Goal: Information Seeking & Learning: Learn about a topic

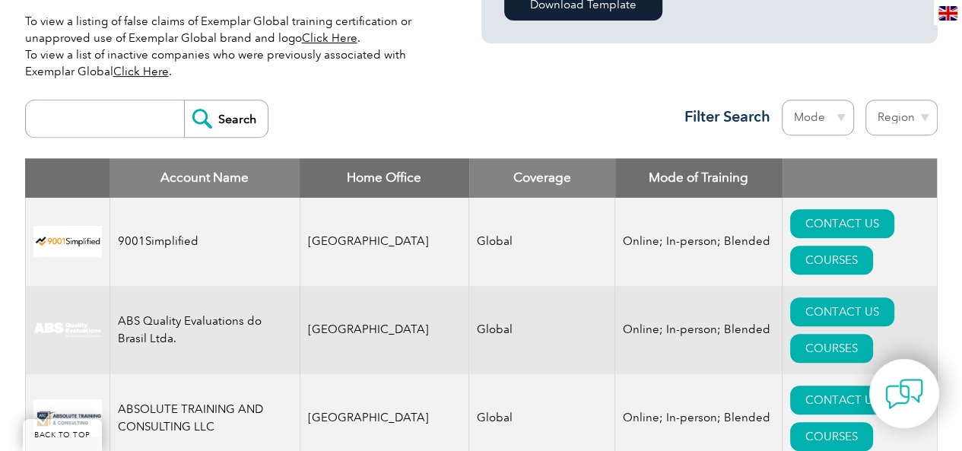
scroll to position [555, 0]
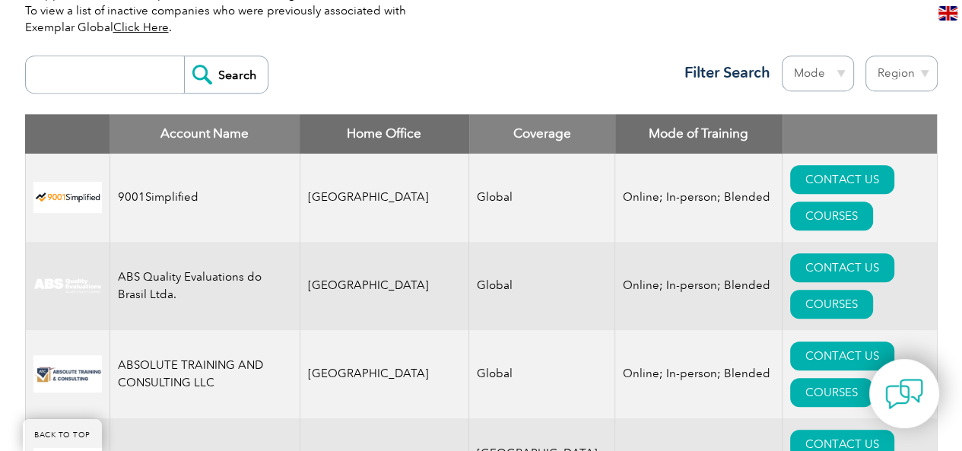
drag, startPoint x: 966, startPoint y: 18, endPoint x: 968, endPoint y: 33, distance: 14.5
click at [926, 73] on select "Region [GEOGRAPHIC_DATA] [GEOGRAPHIC_DATA] [GEOGRAPHIC_DATA] [GEOGRAPHIC_DATA] …" at bounding box center [902, 74] width 72 height 36
select select "[GEOGRAPHIC_DATA]"
click at [866, 56] on select "Region [GEOGRAPHIC_DATA] [GEOGRAPHIC_DATA] [GEOGRAPHIC_DATA] [GEOGRAPHIC_DATA] …" at bounding box center [902, 74] width 72 height 36
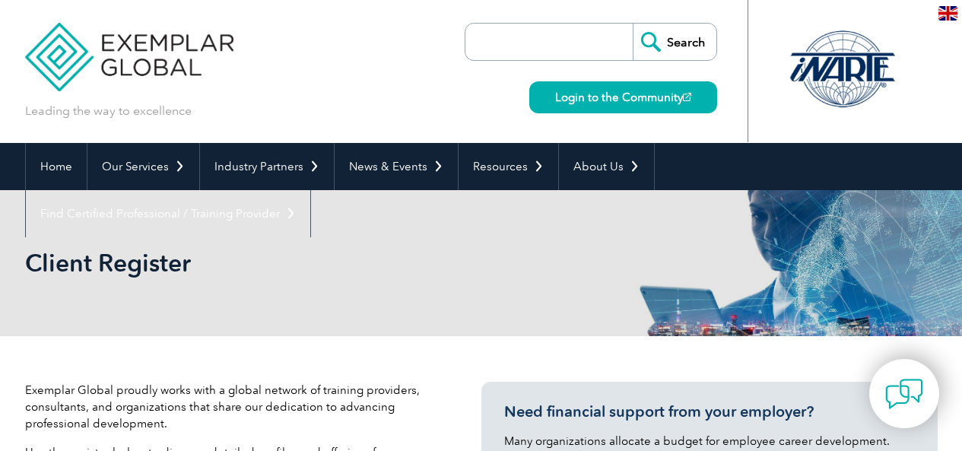
select select "[GEOGRAPHIC_DATA]"
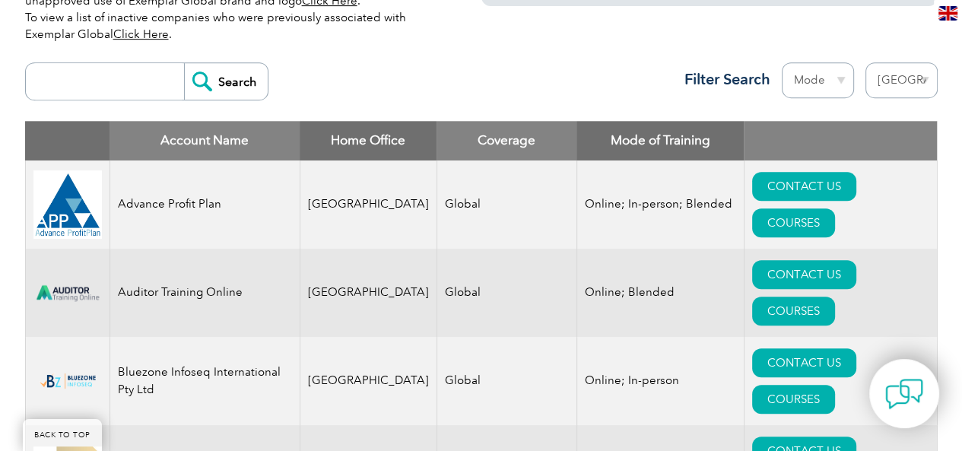
scroll to position [567, 0]
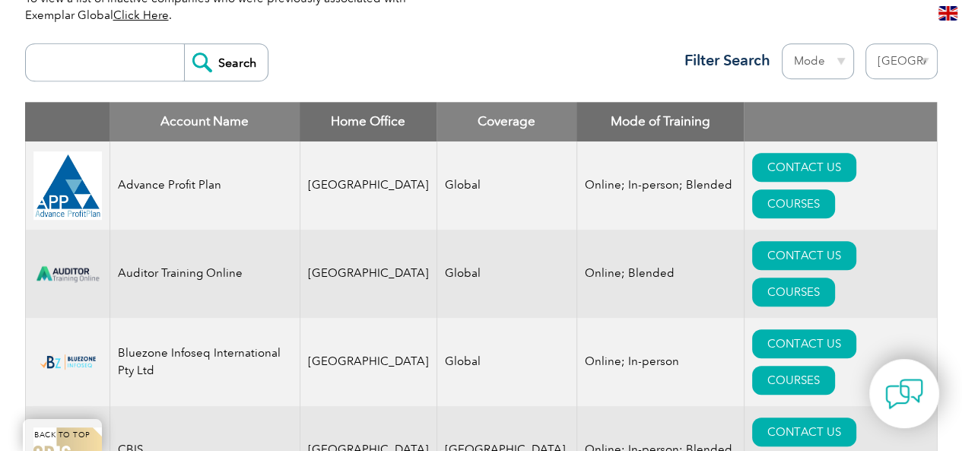
click at [846, 60] on select "Mode Online In-person Blended" at bounding box center [818, 61] width 72 height 36
select select "In-person"
click at [782, 43] on select "Mode Online In-person Blended" at bounding box center [818, 61] width 72 height 36
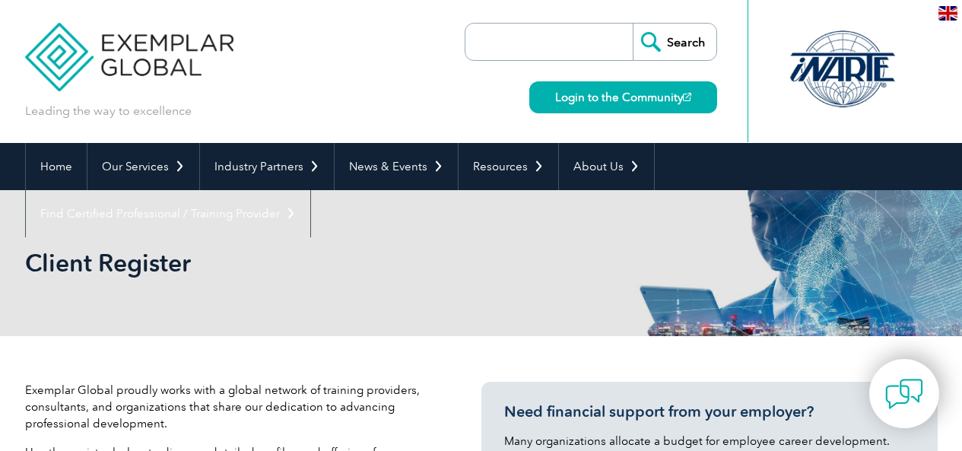
select select "[GEOGRAPHIC_DATA]"
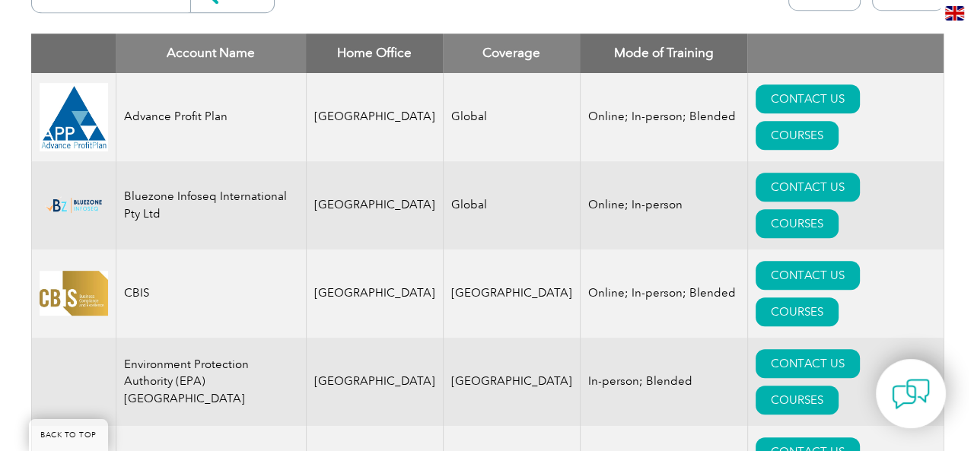
scroll to position [633, 0]
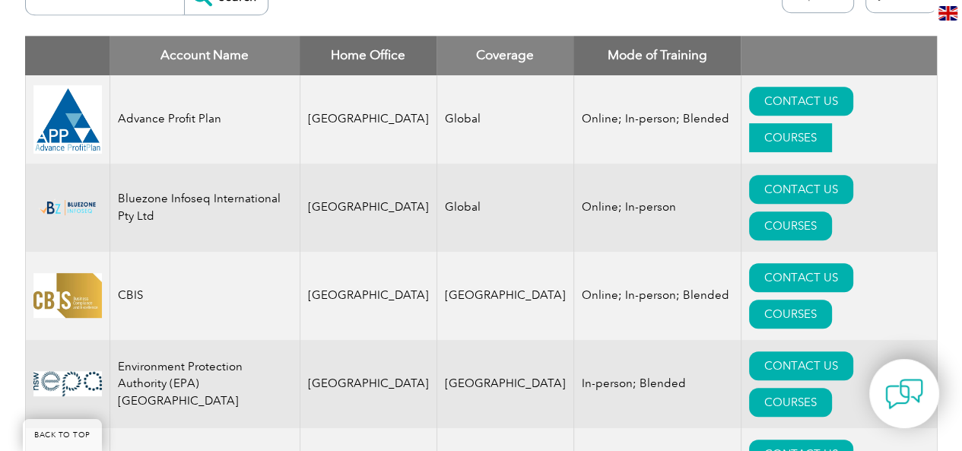
click at [832, 123] on link "COURSES" at bounding box center [790, 137] width 83 height 29
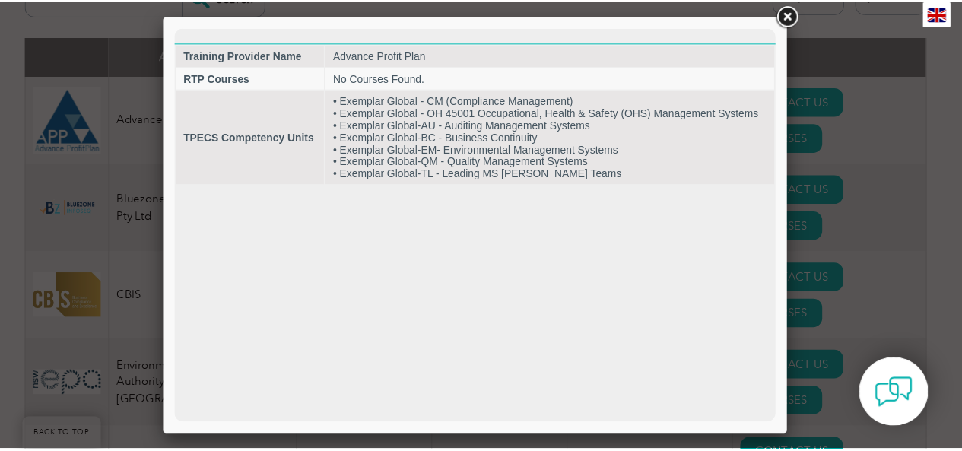
scroll to position [0, 0]
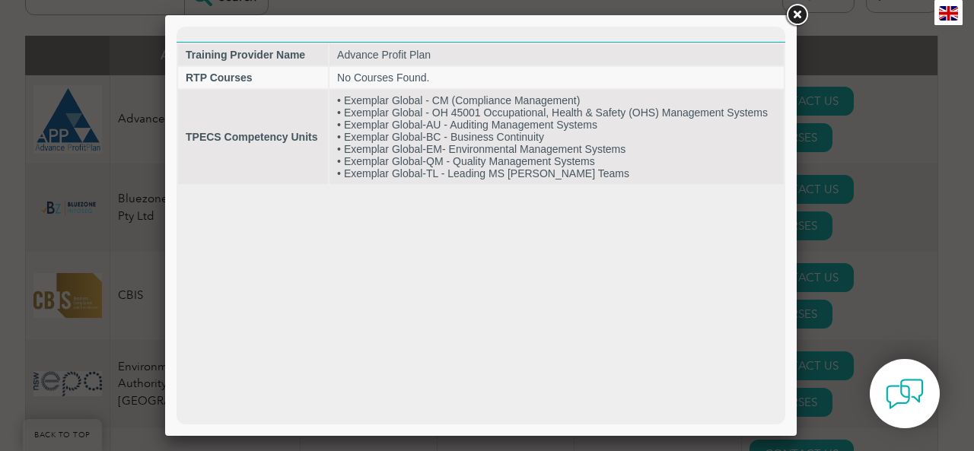
click at [795, 15] on link at bounding box center [796, 15] width 27 height 27
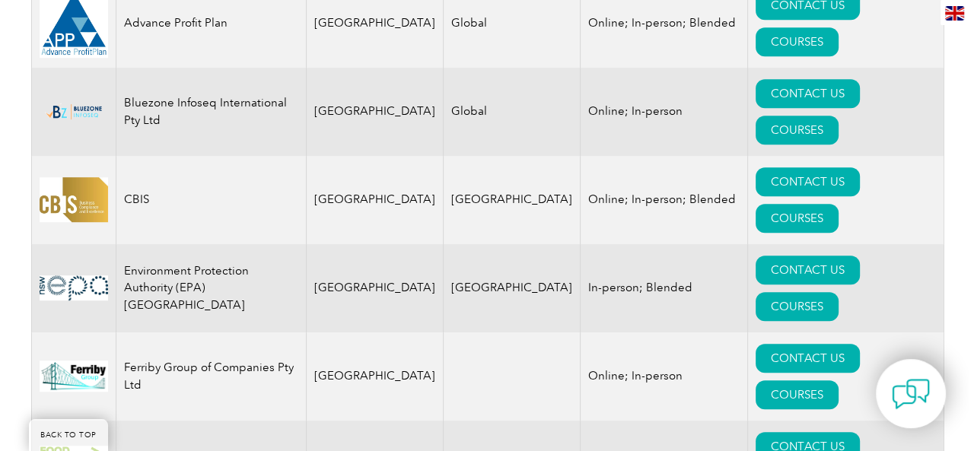
scroll to position [744, 0]
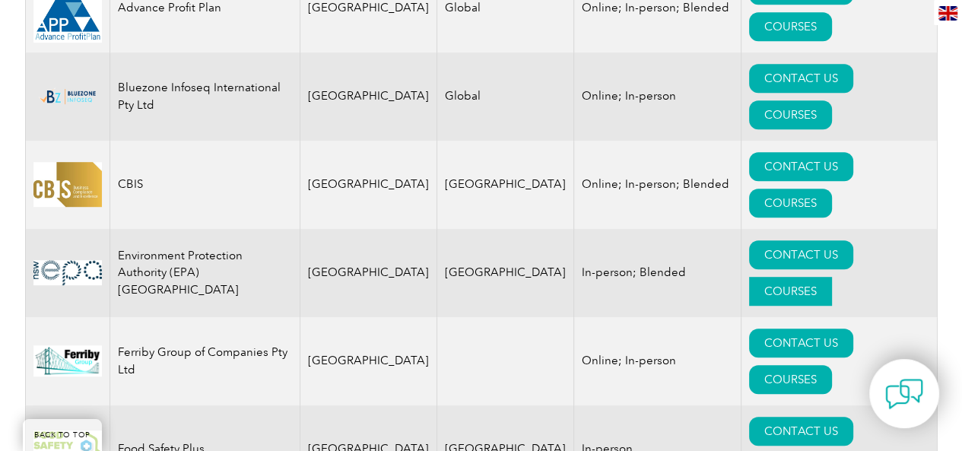
click at [832, 277] on link "COURSES" at bounding box center [790, 291] width 83 height 29
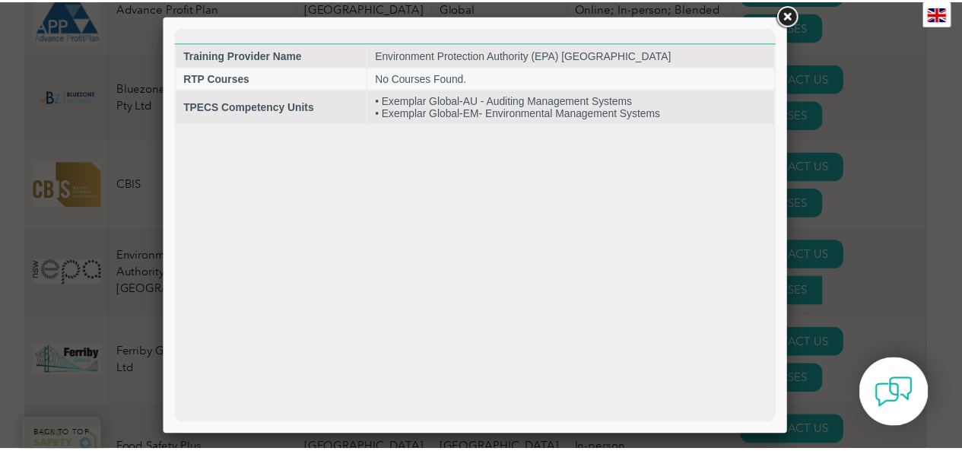
scroll to position [0, 0]
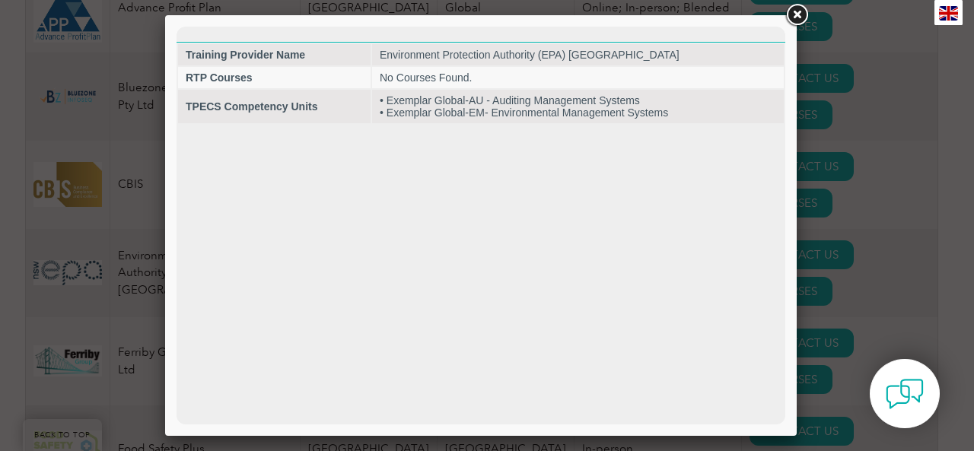
click at [799, 16] on link at bounding box center [796, 15] width 27 height 27
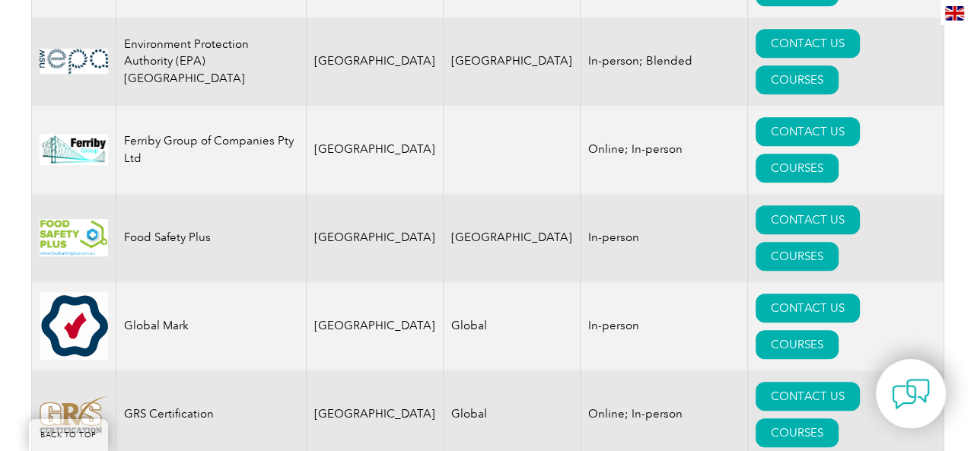
scroll to position [926, 0]
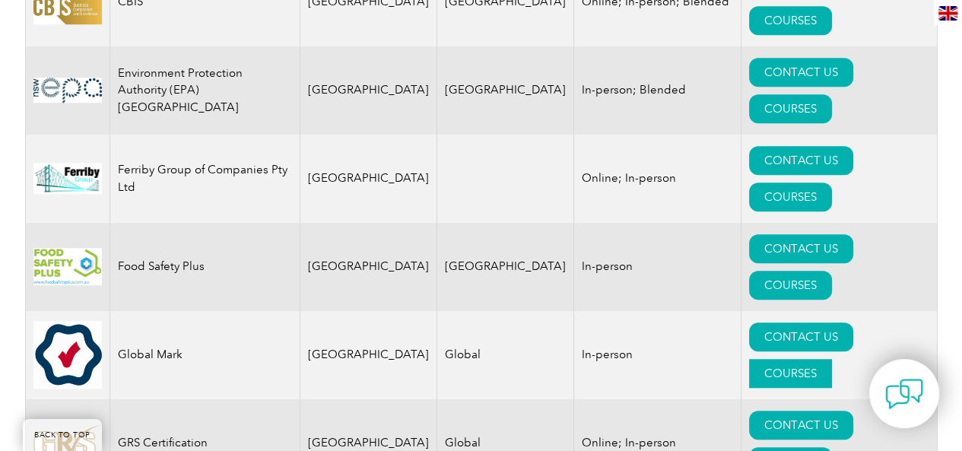
click at [832, 359] on link "COURSES" at bounding box center [790, 373] width 83 height 29
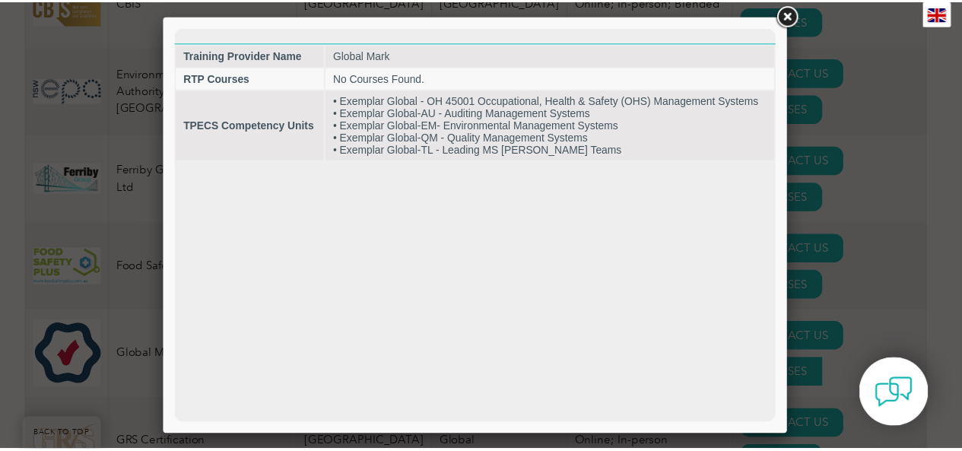
scroll to position [0, 0]
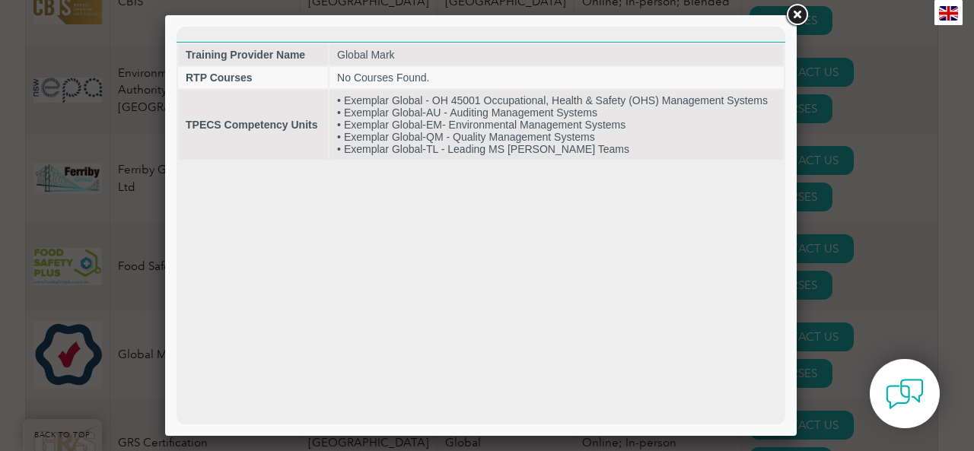
click at [799, 14] on link at bounding box center [796, 15] width 27 height 27
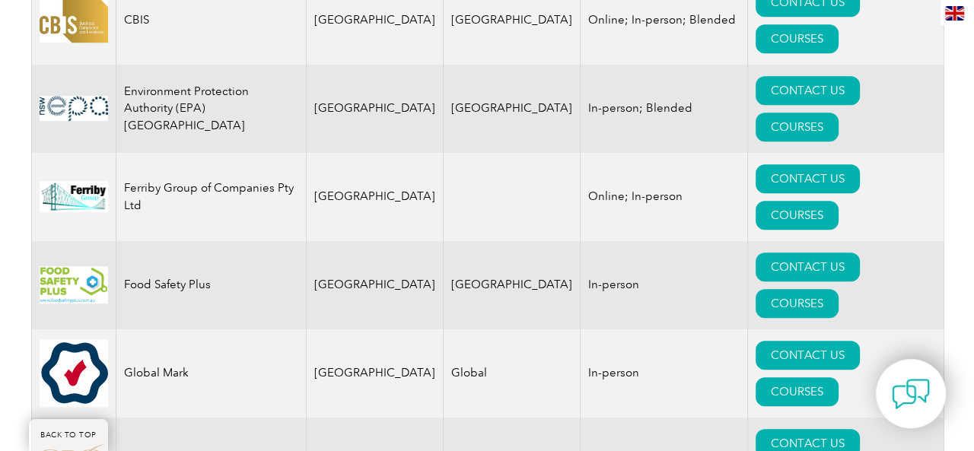
scroll to position [954, 0]
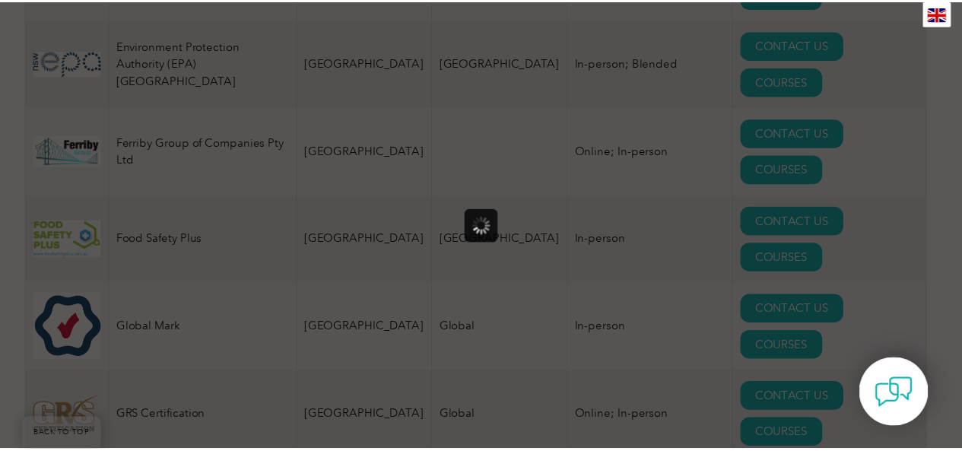
scroll to position [0, 0]
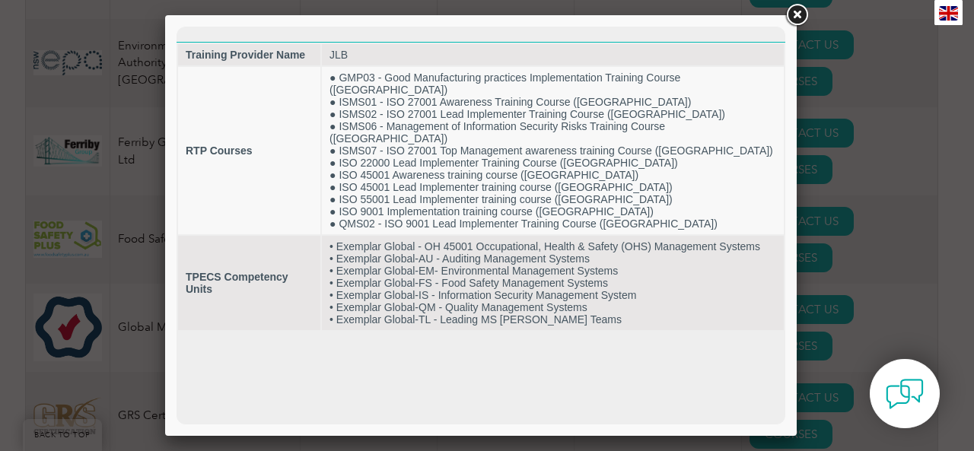
click at [796, 14] on link at bounding box center [796, 15] width 27 height 27
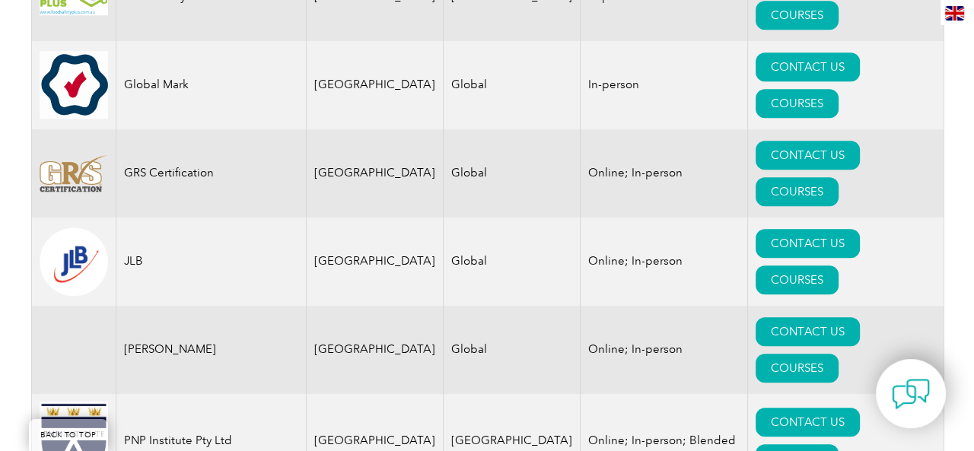
scroll to position [1209, 0]
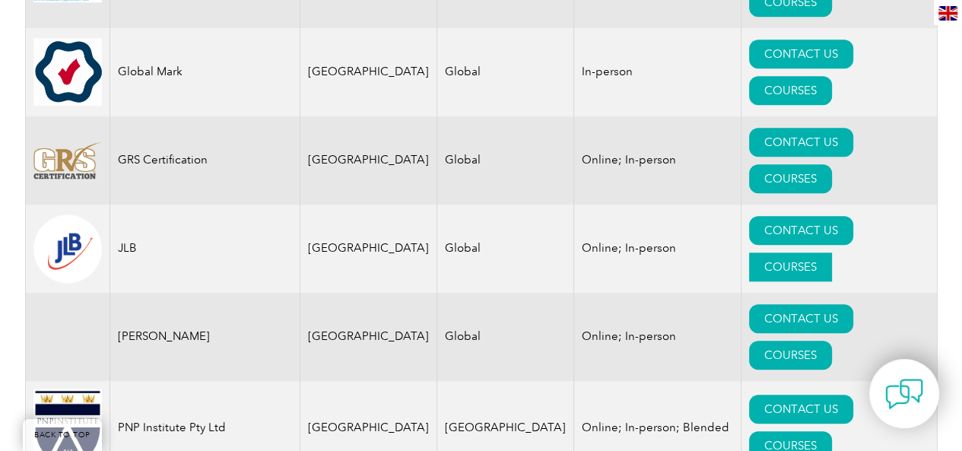
click at [832, 253] on link "COURSES" at bounding box center [790, 267] width 83 height 29
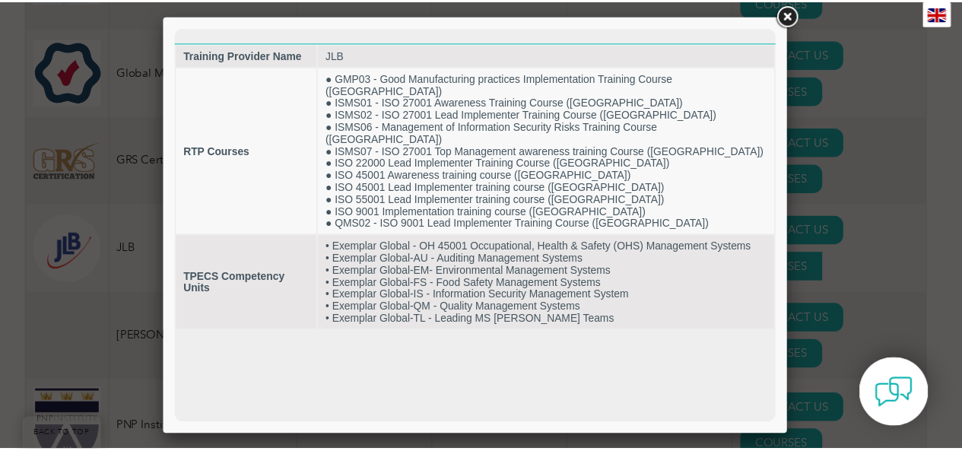
scroll to position [0, 0]
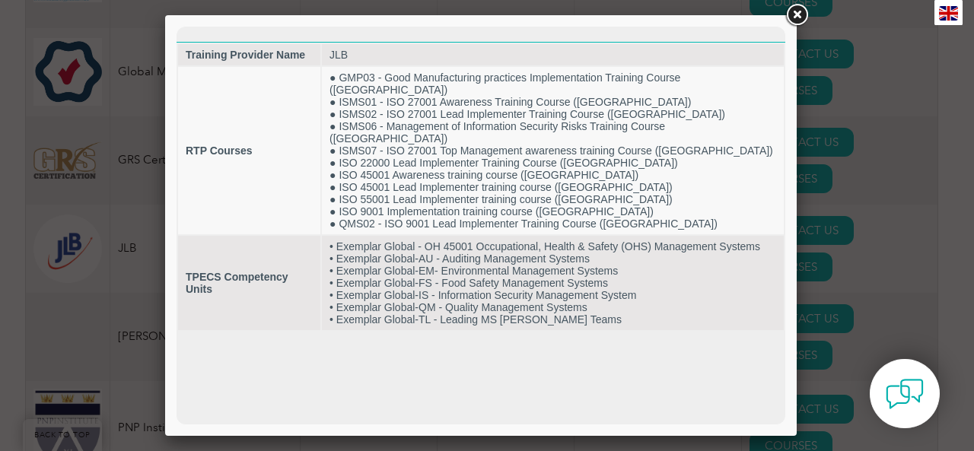
click at [805, 11] on link at bounding box center [796, 15] width 27 height 27
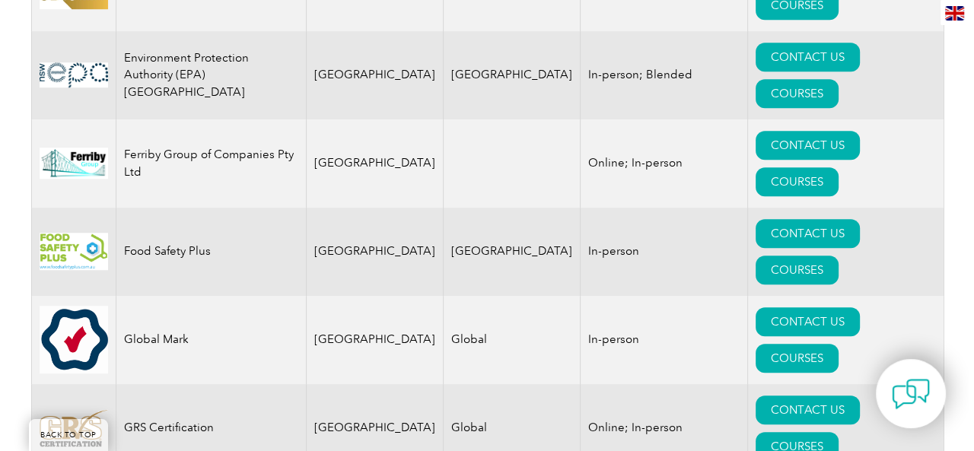
scroll to position [955, 0]
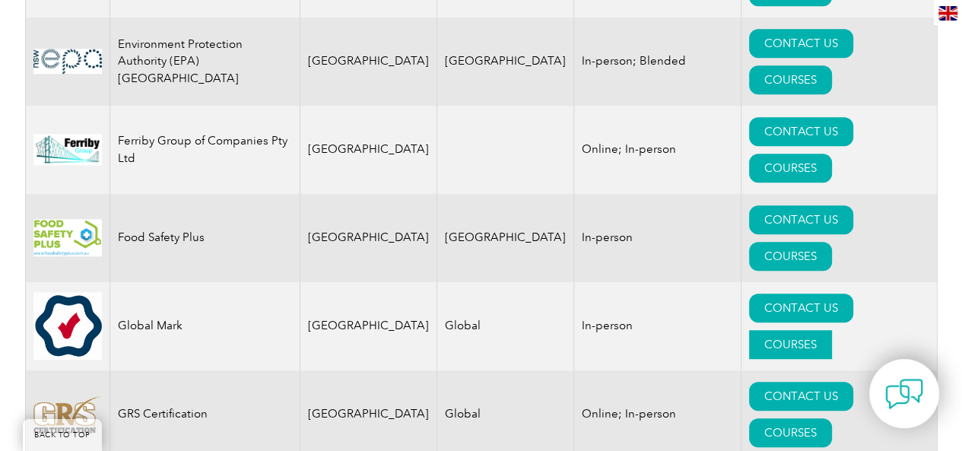
click at [832, 330] on link "COURSES" at bounding box center [790, 344] width 83 height 29
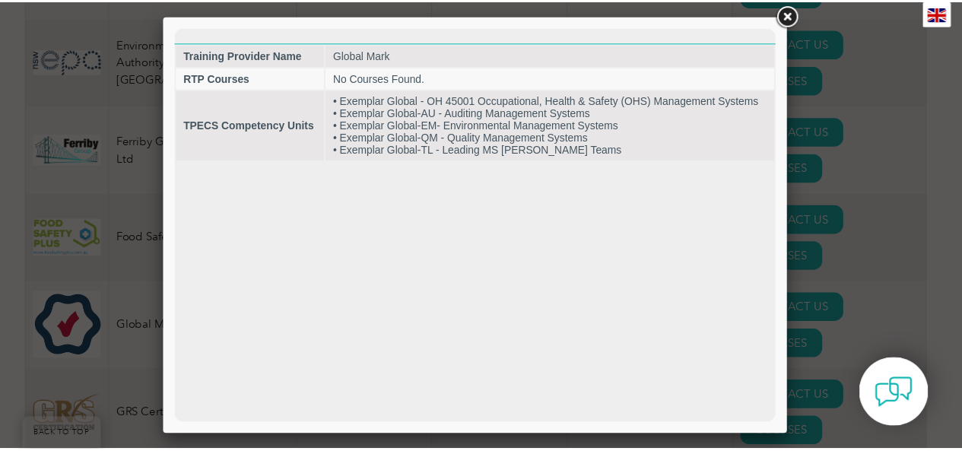
scroll to position [0, 0]
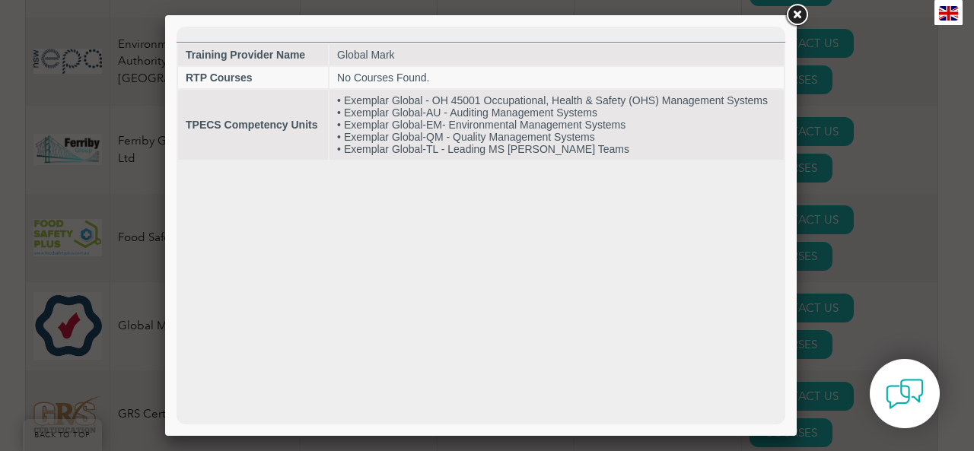
click at [799, 13] on link at bounding box center [796, 15] width 27 height 27
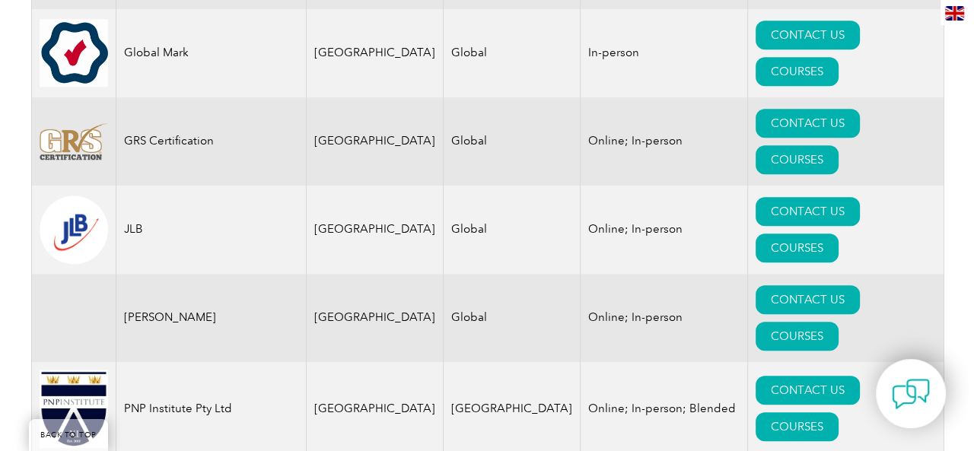
scroll to position [1232, 0]
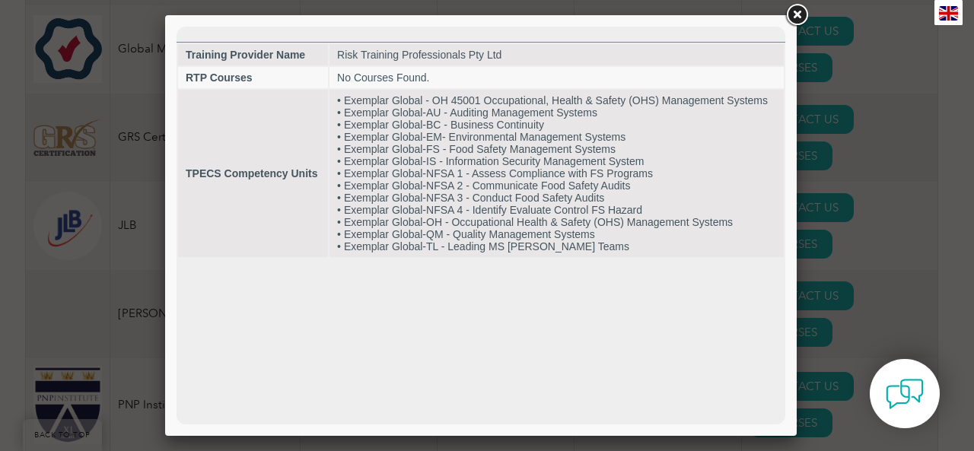
scroll to position [0, 0]
click at [802, 9] on link at bounding box center [796, 15] width 27 height 27
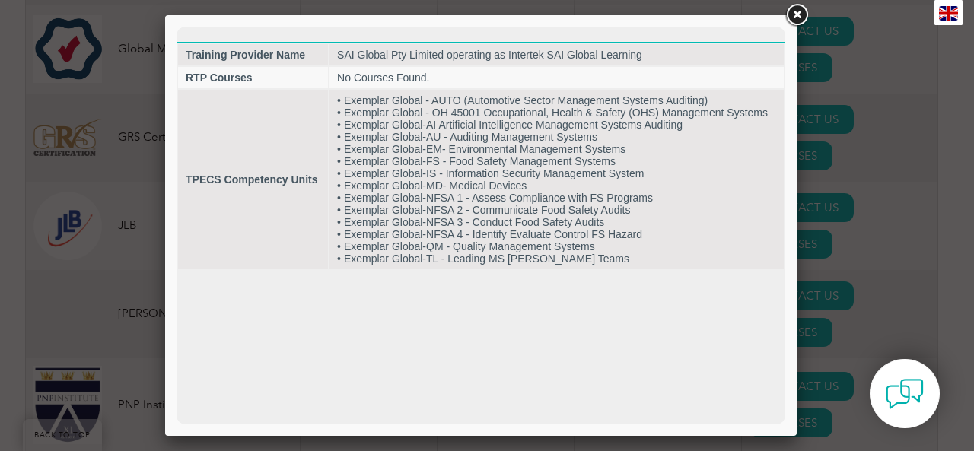
click at [800, 11] on link at bounding box center [796, 15] width 27 height 27
